Goal: Task Accomplishment & Management: Use online tool/utility

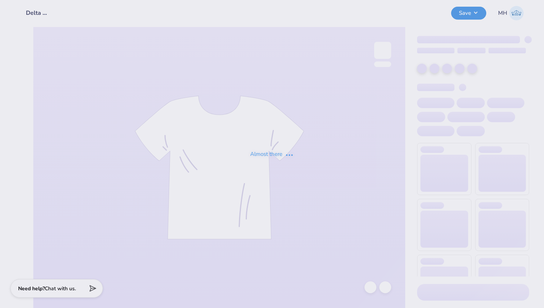
type input "Delta Gamma Game Day Merch Fall 25"
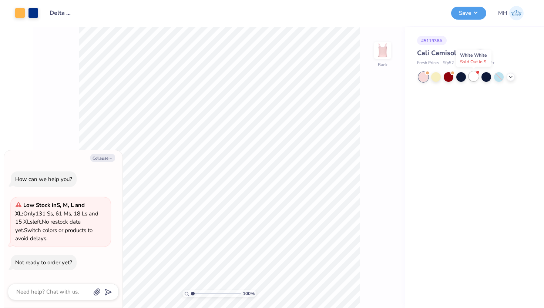
click at [475, 76] on div at bounding box center [474, 76] width 10 height 10
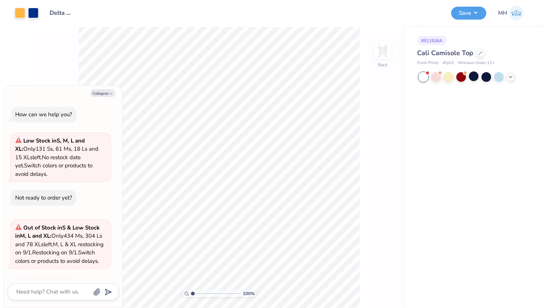
scroll to position [31, 0]
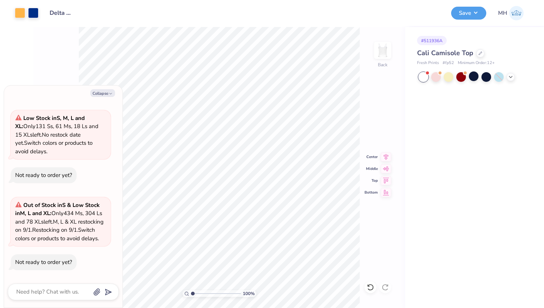
click at [367, 106] on div "100 % Back Center Middle Top Bottom" at bounding box center [219, 167] width 372 height 281
click at [466, 13] on button "Save" at bounding box center [468, 12] width 35 height 13
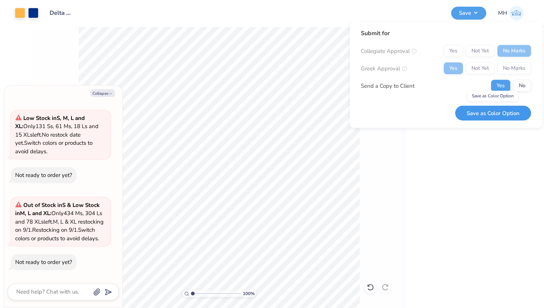
click at [496, 113] on button "Save as Color Option" at bounding box center [493, 113] width 76 height 15
type textarea "x"
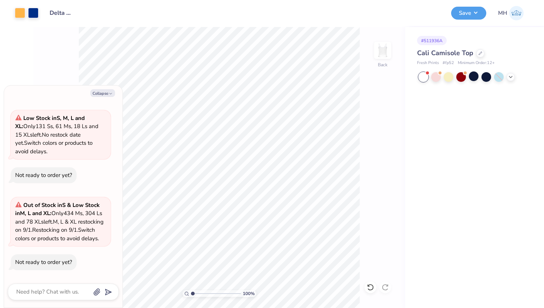
click at [527, 21] on div "Design Saved" at bounding box center [472, 23] width 131 height 34
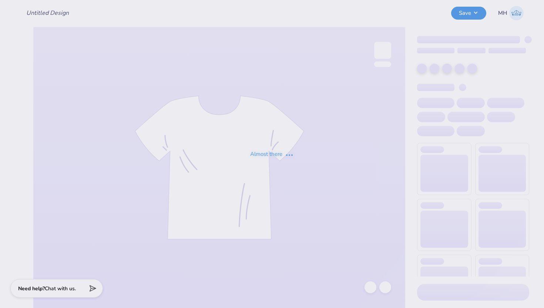
type input "Delta Gamma Game Day Merch Fall 25"
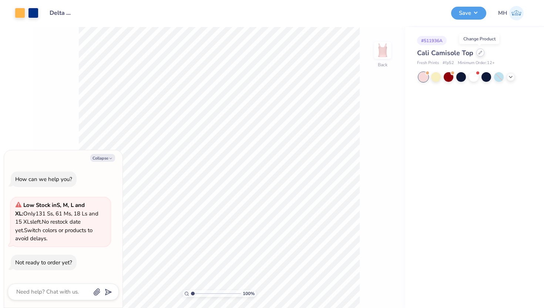
click at [480, 54] on div at bounding box center [480, 52] width 8 height 8
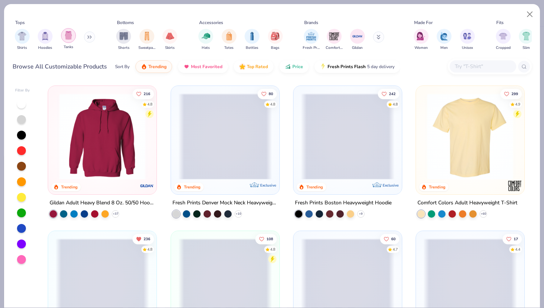
click at [68, 32] on img "filter for Tanks" at bounding box center [68, 35] width 8 height 9
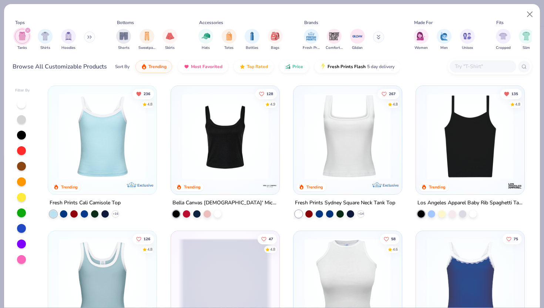
click at [453, 201] on div "Los Angeles Apparel Baby Rib Spaghetti Tank" at bounding box center [471, 202] width 106 height 9
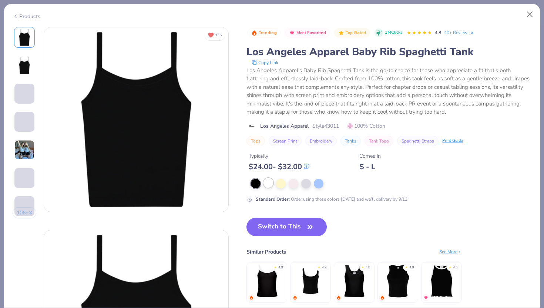
click at [266, 187] on div at bounding box center [269, 183] width 10 height 10
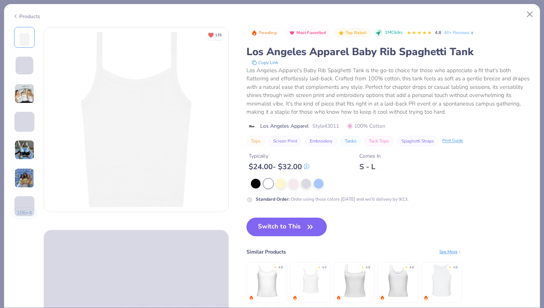
click at [286, 230] on button "Switch to This" at bounding box center [287, 227] width 80 height 19
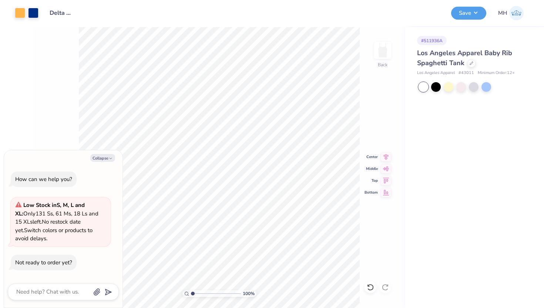
click at [376, 107] on div "100 % Back Center Middle Top Bottom" at bounding box center [219, 167] width 372 height 281
click at [475, 16] on button "Save" at bounding box center [468, 12] width 35 height 13
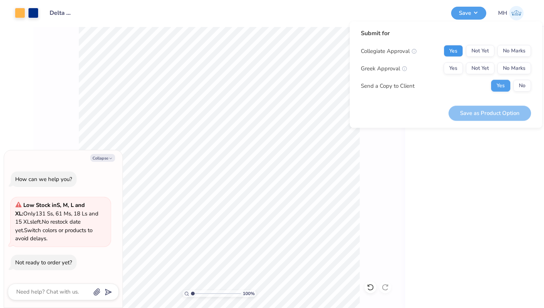
click at [448, 51] on button "Yes" at bounding box center [453, 51] width 19 height 12
click at [449, 69] on button "Yes" at bounding box center [453, 69] width 19 height 12
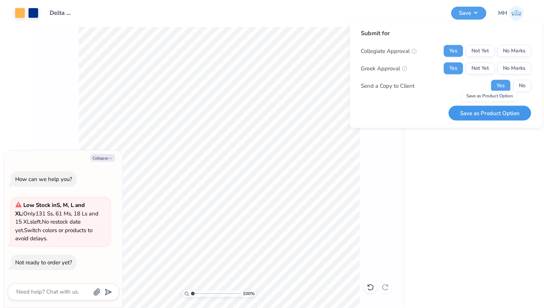
click at [510, 114] on button "Save as Product Option" at bounding box center [490, 113] width 83 height 15
type textarea "x"
